Goal: Task Accomplishment & Management: Manage account settings

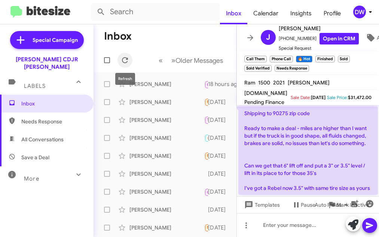
click at [128, 59] on icon at bounding box center [125, 60] width 6 height 6
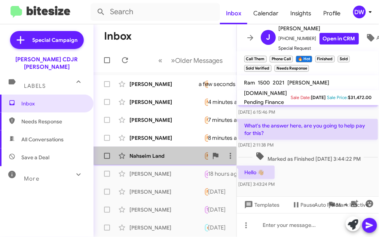
click at [140, 159] on div "Nahseim Land" at bounding box center [166, 155] width 75 height 7
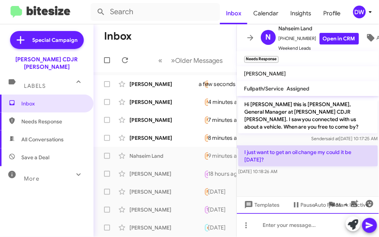
click at [289, 225] on div at bounding box center [308, 225] width 142 height 24
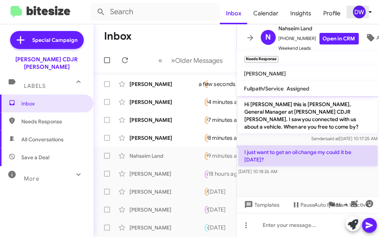
click at [358, 9] on div "DW" at bounding box center [359, 12] width 13 height 13
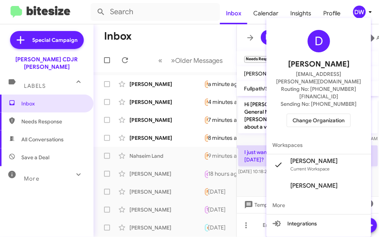
click at [317, 114] on span "Change Organization" at bounding box center [318, 120] width 52 height 13
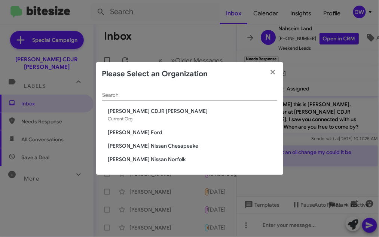
click at [134, 133] on span "[PERSON_NAME] Ford" at bounding box center [192, 132] width 169 height 7
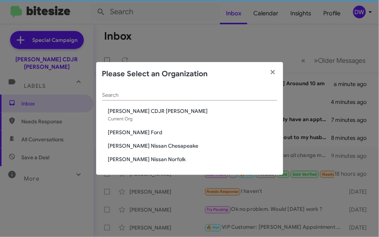
click at [134, 133] on span "[PERSON_NAME] Ford" at bounding box center [192, 132] width 169 height 7
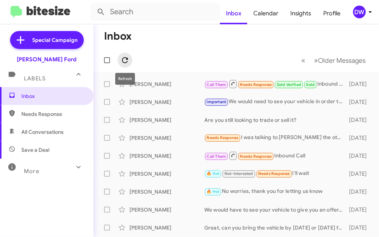
click at [131, 56] on span at bounding box center [124, 60] width 15 height 9
